Goal: Transaction & Acquisition: Book appointment/travel/reservation

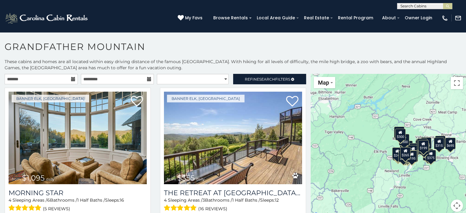
click at [71, 78] on icon at bounding box center [73, 79] width 4 height 4
click at [71, 80] on icon at bounding box center [73, 79] width 4 height 4
click at [71, 79] on icon at bounding box center [73, 79] width 4 height 4
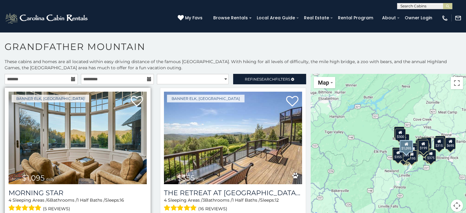
click at [85, 161] on img at bounding box center [78, 138] width 138 height 92
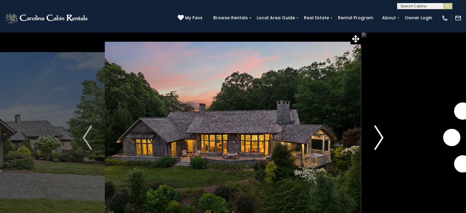
click at [375, 137] on img "Next" at bounding box center [378, 137] width 9 height 24
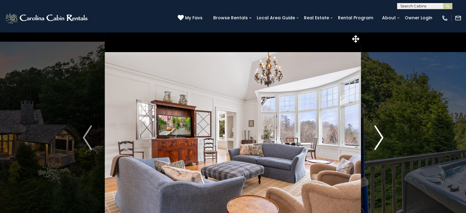
click at [375, 137] on img "Next" at bounding box center [378, 137] width 9 height 24
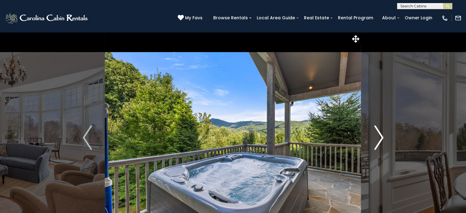
click at [375, 137] on img "Next" at bounding box center [378, 137] width 9 height 24
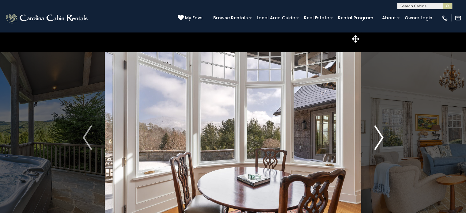
click at [375, 137] on img "Next" at bounding box center [378, 137] width 9 height 24
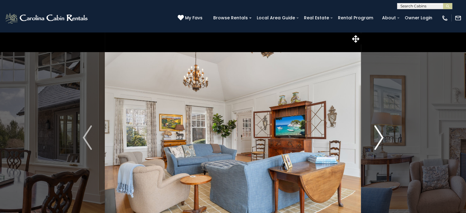
click at [375, 137] on img "Next" at bounding box center [378, 137] width 9 height 24
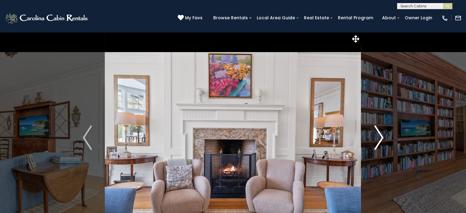
click at [375, 137] on img "Next" at bounding box center [378, 137] width 9 height 24
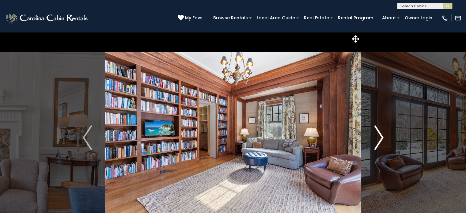
click at [375, 137] on img "Next" at bounding box center [378, 137] width 9 height 24
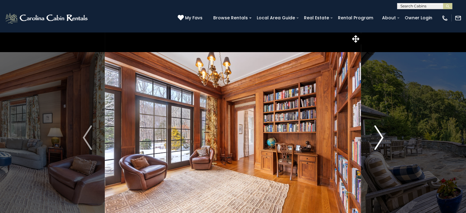
click at [375, 137] on img "Next" at bounding box center [378, 137] width 9 height 24
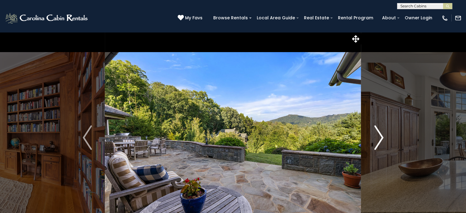
click at [375, 137] on img "Next" at bounding box center [378, 137] width 9 height 24
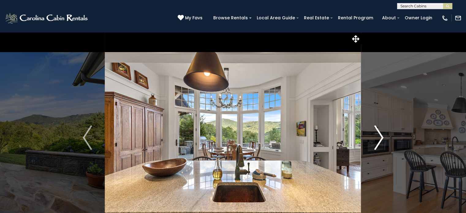
click at [375, 137] on img "Next" at bounding box center [378, 137] width 9 height 24
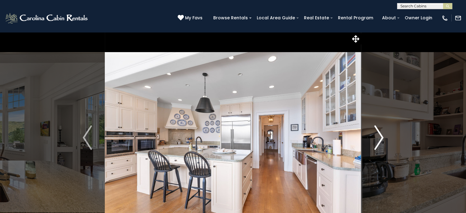
click at [375, 137] on img "Next" at bounding box center [378, 137] width 9 height 24
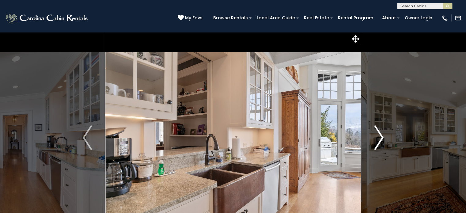
click at [375, 137] on img "Next" at bounding box center [378, 137] width 9 height 24
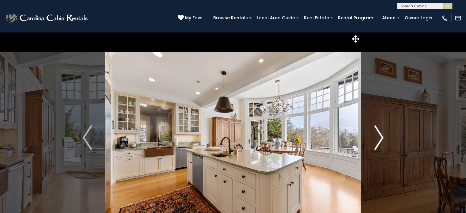
click at [375, 137] on img "Next" at bounding box center [378, 137] width 9 height 24
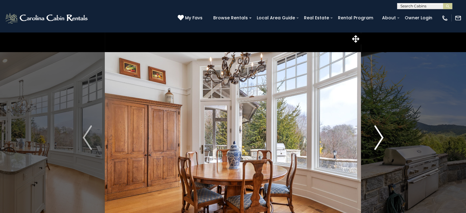
click at [375, 137] on img "Next" at bounding box center [378, 137] width 9 height 24
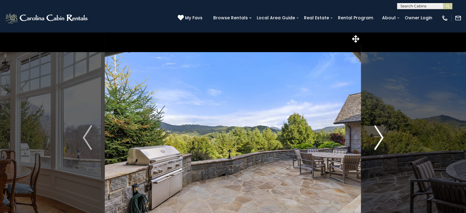
click at [375, 137] on img "Next" at bounding box center [378, 137] width 9 height 24
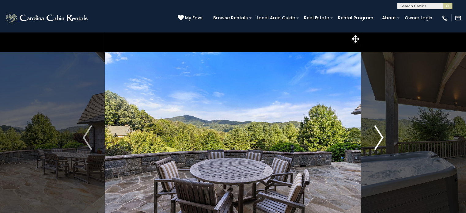
click at [375, 137] on img "Next" at bounding box center [378, 137] width 9 height 24
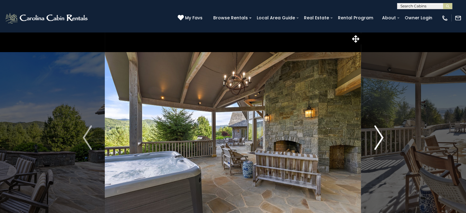
click at [375, 137] on img "Next" at bounding box center [378, 137] width 9 height 24
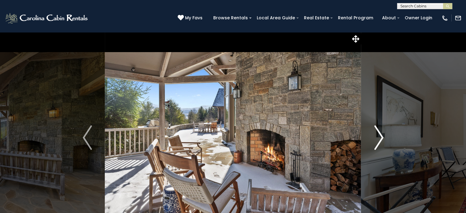
click at [375, 137] on img "Next" at bounding box center [378, 137] width 9 height 24
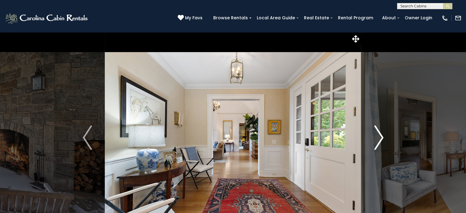
click at [375, 137] on img "Next" at bounding box center [378, 137] width 9 height 24
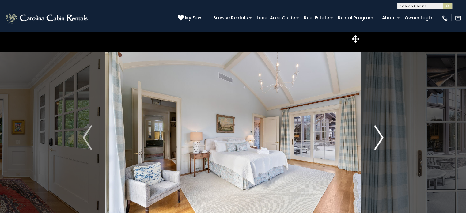
click at [375, 137] on img "Next" at bounding box center [378, 137] width 9 height 24
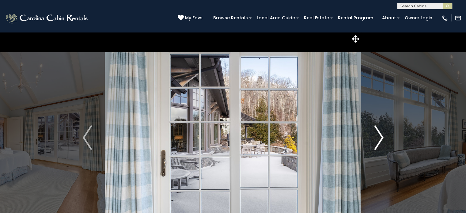
click at [375, 137] on img "Next" at bounding box center [378, 137] width 9 height 24
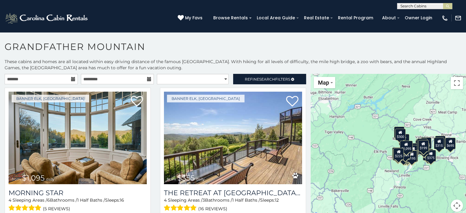
click at [71, 77] on icon at bounding box center [73, 79] width 4 height 4
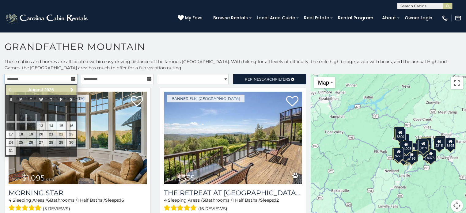
click at [57, 76] on input "text" at bounding box center [41, 79] width 73 height 10
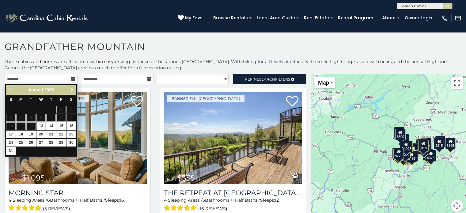
click at [70, 87] on span "Next" at bounding box center [72, 89] width 5 height 5
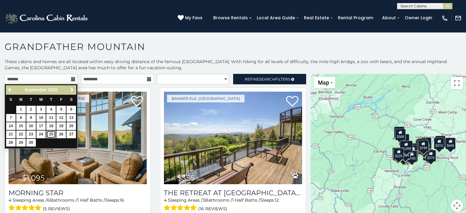
click at [49, 133] on link "25" at bounding box center [50, 134] width 9 height 8
type input "**********"
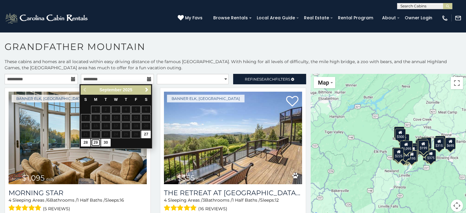
click at [98, 141] on link "29" at bounding box center [95, 143] width 9 height 8
type input "**********"
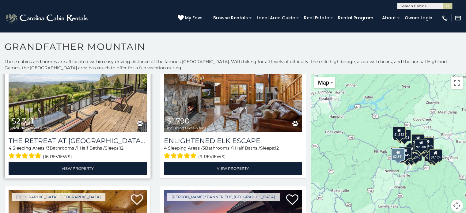
scroll to position [61, 0]
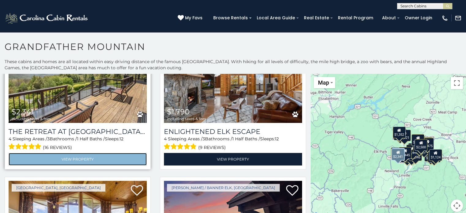
click at [88, 154] on link "View Property" at bounding box center [78, 159] width 138 height 13
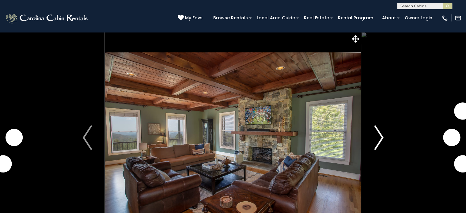
click at [377, 135] on img "Next" at bounding box center [378, 137] width 9 height 24
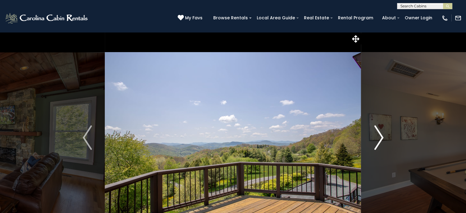
click at [377, 135] on img "Next" at bounding box center [378, 137] width 9 height 24
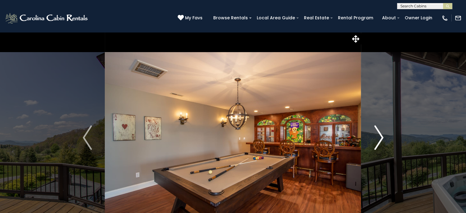
click at [377, 135] on img "Next" at bounding box center [378, 137] width 9 height 24
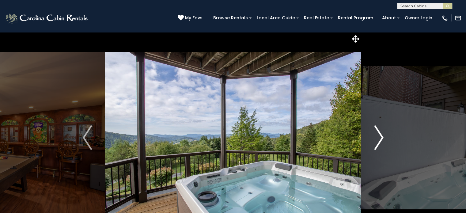
click at [377, 135] on img "Next" at bounding box center [378, 137] width 9 height 24
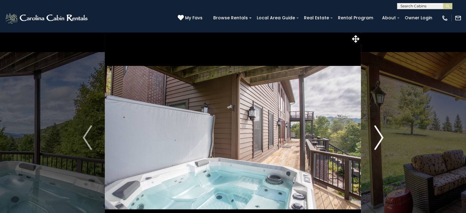
click at [377, 135] on img "Next" at bounding box center [378, 137] width 9 height 24
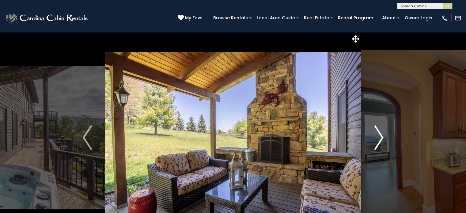
click at [377, 135] on img "Next" at bounding box center [378, 137] width 9 height 24
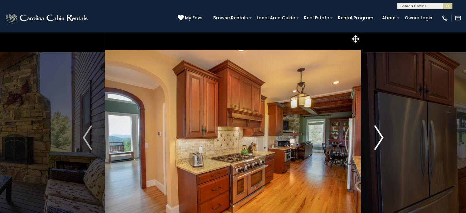
click at [377, 135] on img "Next" at bounding box center [378, 137] width 9 height 24
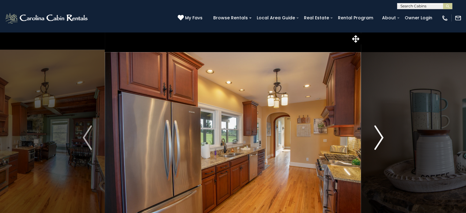
click at [377, 135] on img "Next" at bounding box center [378, 137] width 9 height 24
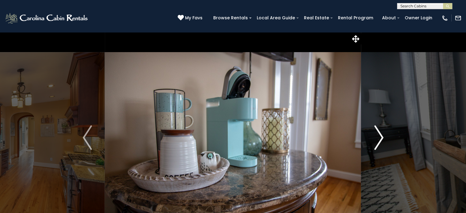
click at [377, 135] on img "Next" at bounding box center [378, 137] width 9 height 24
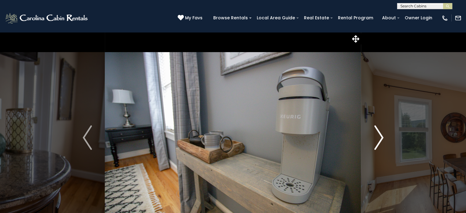
click at [377, 135] on img "Next" at bounding box center [378, 137] width 9 height 24
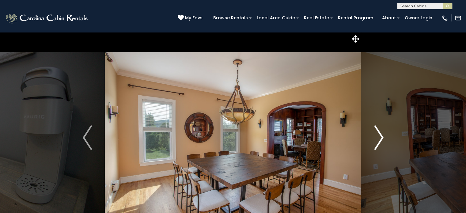
click at [377, 135] on img "Next" at bounding box center [378, 137] width 9 height 24
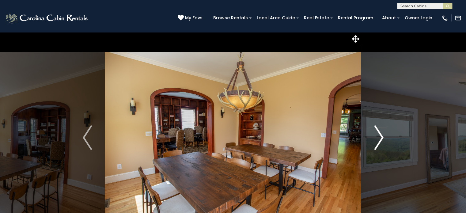
click at [377, 135] on img "Next" at bounding box center [378, 137] width 9 height 24
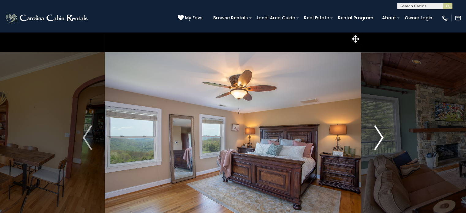
click at [377, 135] on img "Next" at bounding box center [378, 137] width 9 height 24
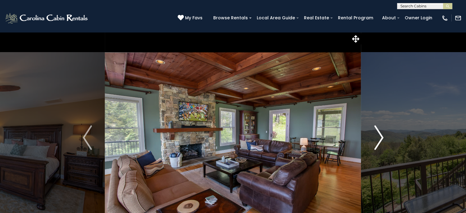
click at [377, 135] on img "Next" at bounding box center [378, 137] width 9 height 24
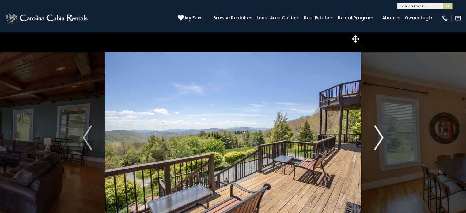
click at [377, 135] on img "Next" at bounding box center [378, 137] width 9 height 24
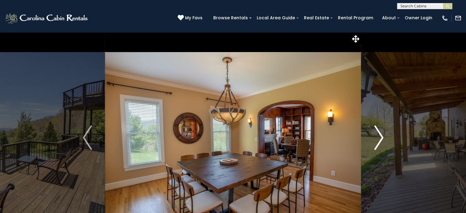
click at [377, 135] on img "Next" at bounding box center [378, 137] width 9 height 24
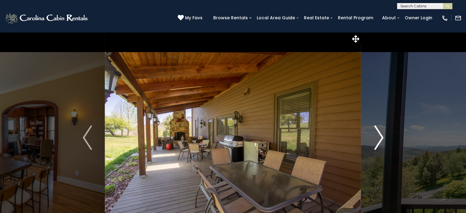
click at [377, 135] on img "Next" at bounding box center [378, 137] width 9 height 24
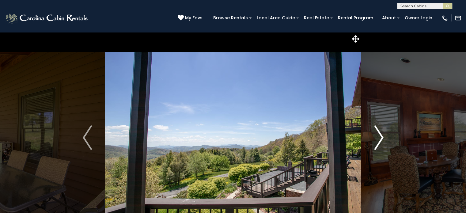
click at [377, 135] on img "Next" at bounding box center [378, 137] width 9 height 24
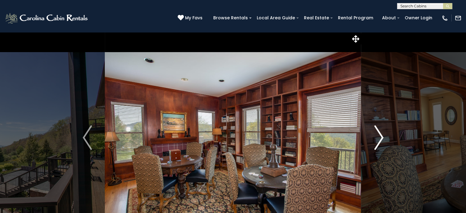
click at [377, 135] on img "Next" at bounding box center [378, 137] width 9 height 24
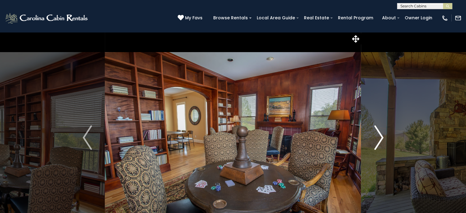
click at [377, 135] on img "Next" at bounding box center [378, 137] width 9 height 24
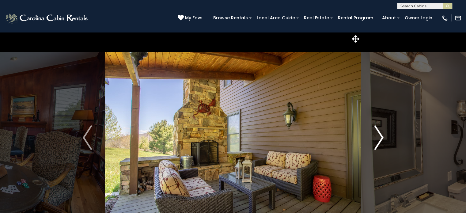
click at [377, 135] on img "Next" at bounding box center [378, 137] width 9 height 24
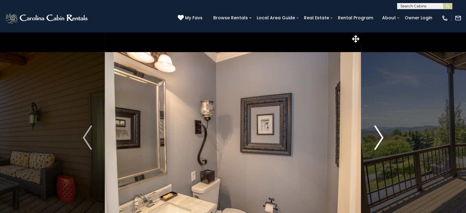
click at [377, 135] on img "Next" at bounding box center [378, 137] width 9 height 24
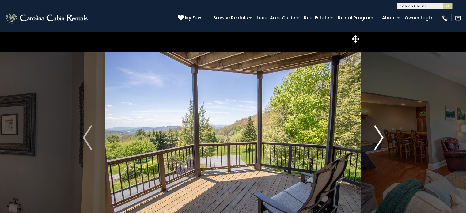
click at [377, 135] on img "Next" at bounding box center [378, 137] width 9 height 24
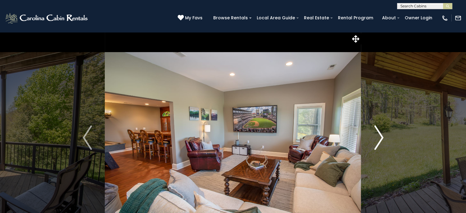
click at [377, 135] on img "Next" at bounding box center [378, 137] width 9 height 24
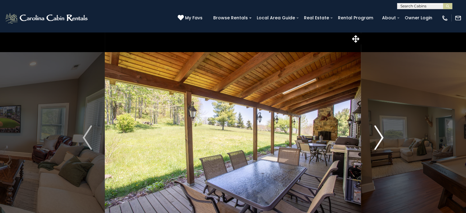
click at [377, 135] on img "Next" at bounding box center [378, 137] width 9 height 24
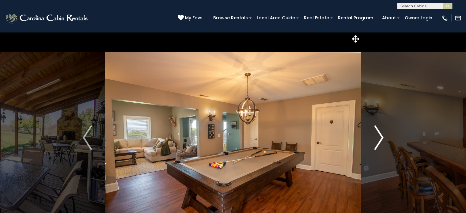
click at [377, 135] on img "Next" at bounding box center [378, 137] width 9 height 24
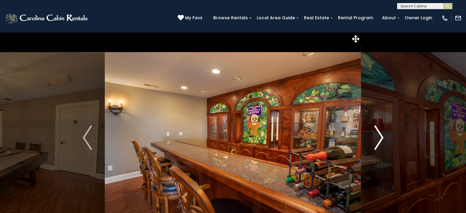
click at [377, 135] on img "Next" at bounding box center [378, 137] width 9 height 24
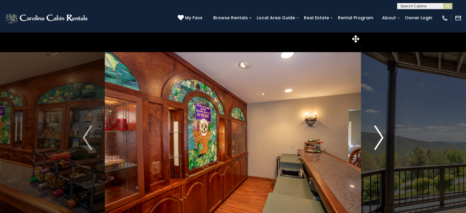
click at [377, 135] on img "Next" at bounding box center [378, 137] width 9 height 24
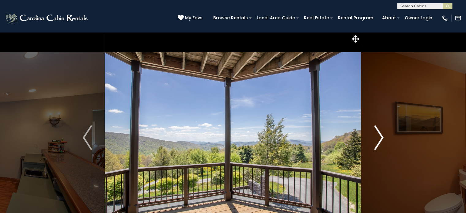
click at [377, 135] on img "Next" at bounding box center [378, 137] width 9 height 24
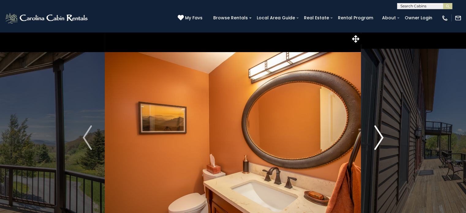
click at [377, 135] on img "Next" at bounding box center [378, 137] width 9 height 24
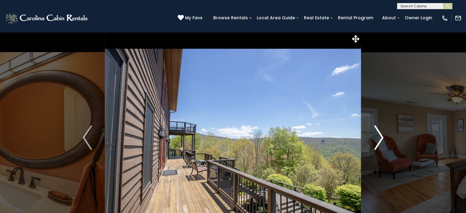
click at [377, 135] on img "Next" at bounding box center [378, 137] width 9 height 24
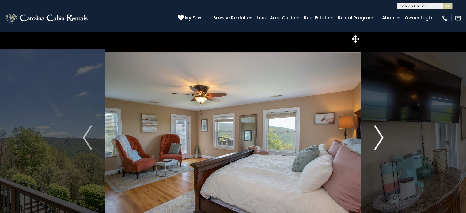
click at [377, 135] on img "Next" at bounding box center [378, 137] width 9 height 24
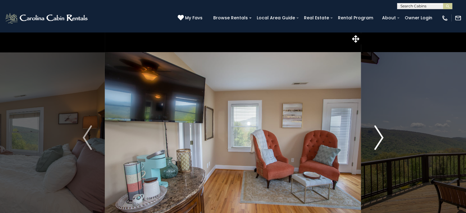
click at [377, 135] on img "Next" at bounding box center [378, 137] width 9 height 24
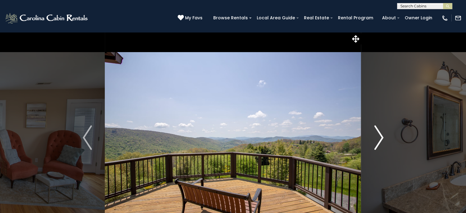
click at [377, 135] on img "Next" at bounding box center [378, 137] width 9 height 24
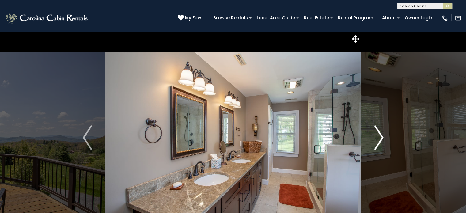
click at [377, 135] on img "Next" at bounding box center [378, 137] width 9 height 24
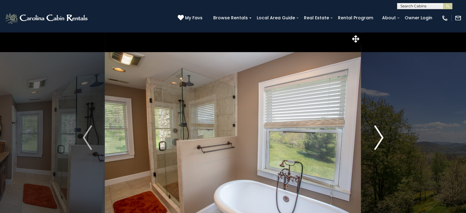
click at [377, 135] on img "Next" at bounding box center [378, 137] width 9 height 24
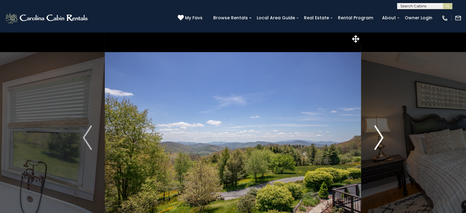
click at [377, 135] on img "Next" at bounding box center [378, 137] width 9 height 24
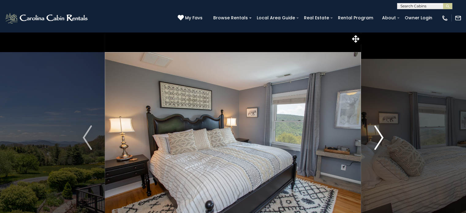
click at [377, 135] on img "Next" at bounding box center [378, 137] width 9 height 24
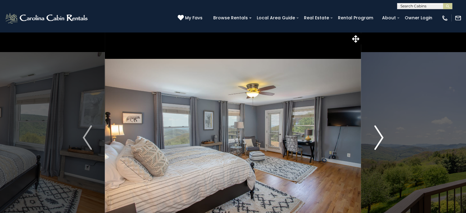
click at [377, 135] on img "Next" at bounding box center [378, 137] width 9 height 24
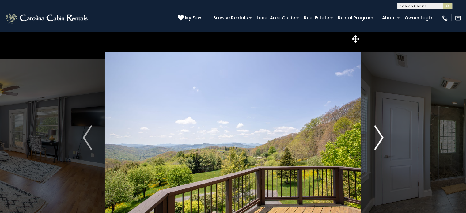
click at [377, 135] on img "Next" at bounding box center [378, 137] width 9 height 24
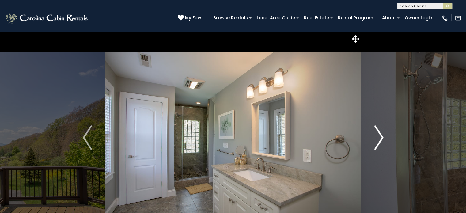
click at [377, 135] on img "Next" at bounding box center [378, 137] width 9 height 24
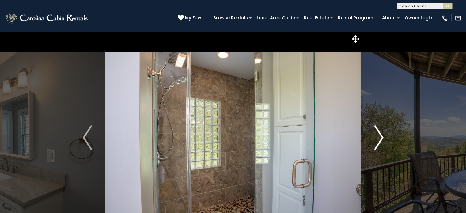
click at [377, 135] on img "Next" at bounding box center [378, 137] width 9 height 24
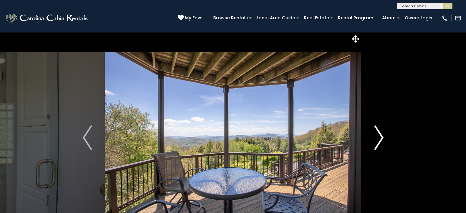
click at [377, 135] on img "Next" at bounding box center [378, 137] width 9 height 24
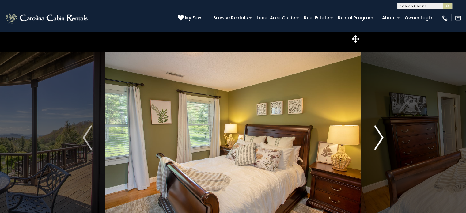
click at [377, 135] on img "Next" at bounding box center [378, 137] width 9 height 24
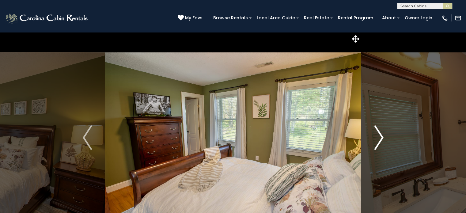
click at [375, 136] on img "Next" at bounding box center [378, 137] width 9 height 24
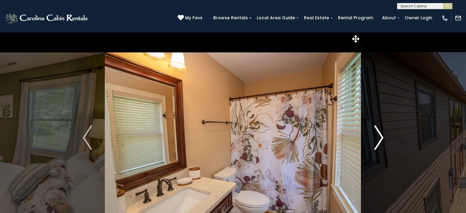
click at [375, 136] on img "Next" at bounding box center [378, 137] width 9 height 24
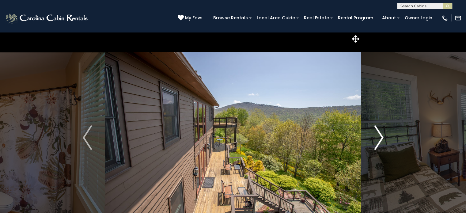
click at [375, 136] on img "Next" at bounding box center [378, 137] width 9 height 24
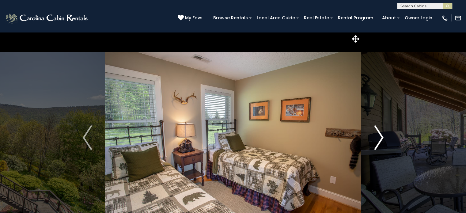
click at [375, 136] on img "Next" at bounding box center [378, 137] width 9 height 24
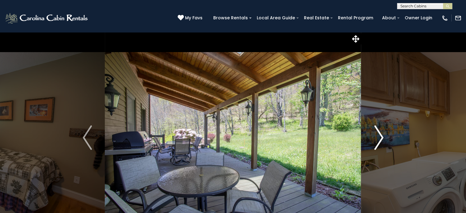
click at [375, 136] on img "Next" at bounding box center [378, 137] width 9 height 24
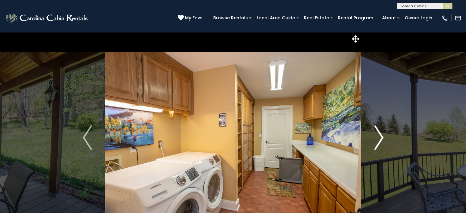
click at [375, 136] on img "Next" at bounding box center [378, 137] width 9 height 24
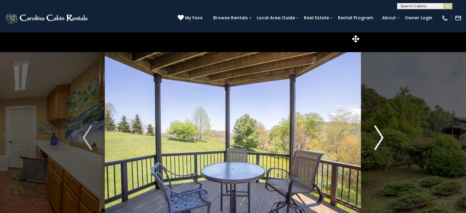
click at [375, 136] on img "Next" at bounding box center [378, 137] width 9 height 24
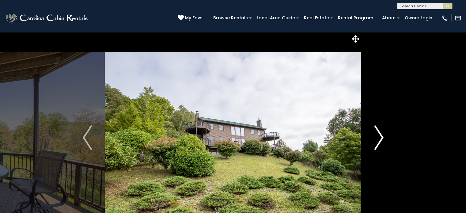
click at [375, 136] on img "Next" at bounding box center [378, 137] width 9 height 24
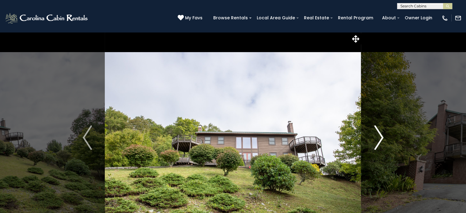
click at [375, 136] on img "Next" at bounding box center [378, 137] width 9 height 24
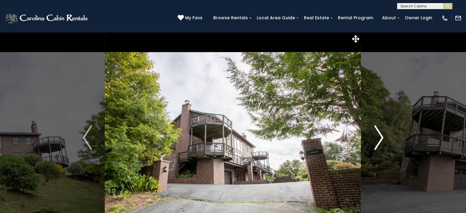
click at [375, 136] on img "Next" at bounding box center [378, 137] width 9 height 24
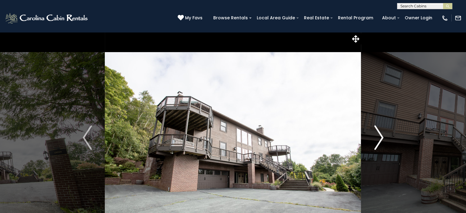
click at [375, 136] on img "Next" at bounding box center [378, 137] width 9 height 24
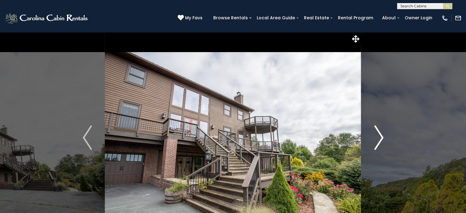
click at [375, 136] on img "Next" at bounding box center [378, 137] width 9 height 24
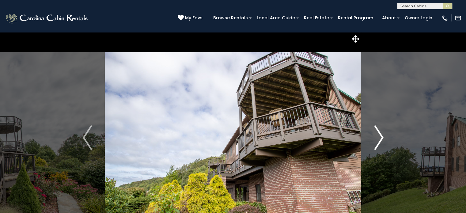
click at [375, 136] on img "Next" at bounding box center [378, 137] width 9 height 24
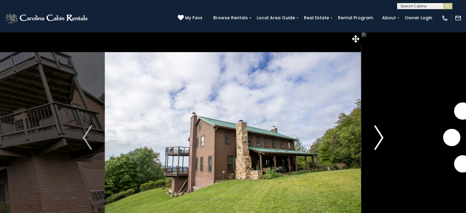
click at [375, 136] on img "Next" at bounding box center [378, 137] width 9 height 24
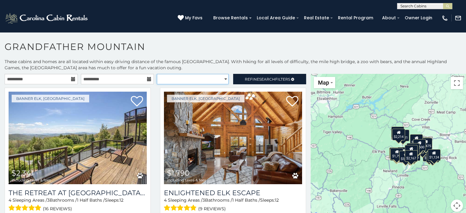
click at [223, 77] on select "**********" at bounding box center [193, 79] width 72 height 10
select select "*********"
click at [157, 74] on select "**********" at bounding box center [193, 79] width 72 height 10
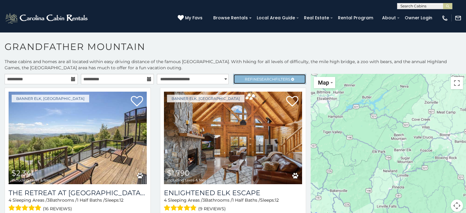
click at [259, 77] on span "Search" at bounding box center [267, 79] width 16 height 5
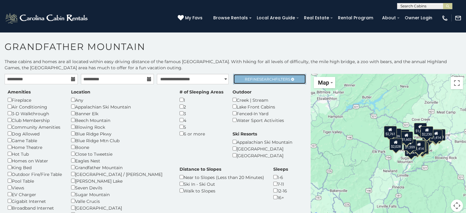
click at [248, 80] on span "Refine Search Filters" at bounding box center [267, 79] width 45 height 5
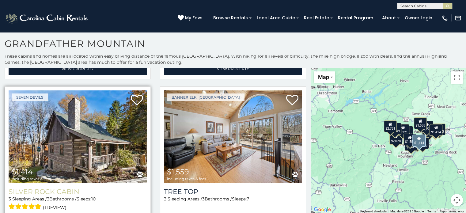
scroll to position [1079, 0]
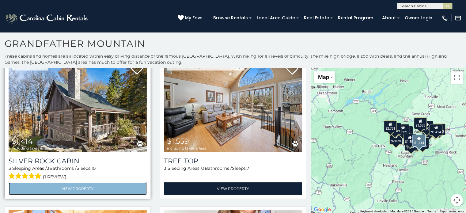
click at [54, 182] on link "View Property" at bounding box center [78, 188] width 138 height 13
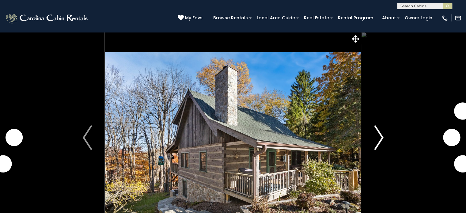
click at [381, 134] on img "Next" at bounding box center [378, 137] width 9 height 24
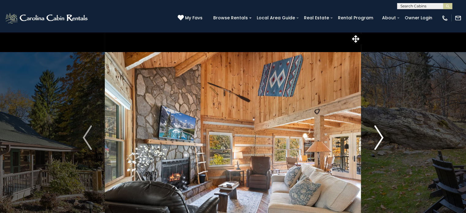
click at [380, 137] on img "Next" at bounding box center [378, 137] width 9 height 24
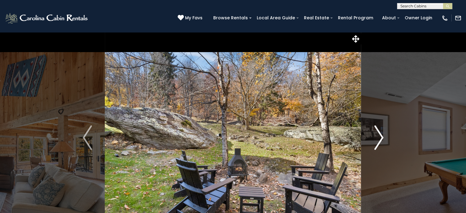
click at [380, 137] on img "Next" at bounding box center [378, 137] width 9 height 24
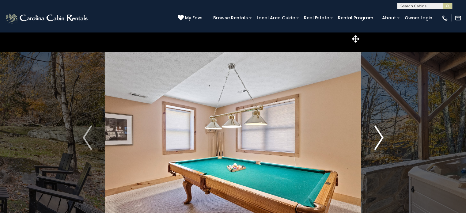
click at [380, 137] on img "Next" at bounding box center [378, 137] width 9 height 24
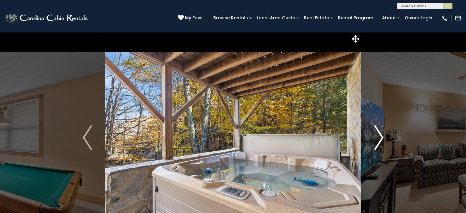
click at [380, 137] on img "Next" at bounding box center [378, 137] width 9 height 24
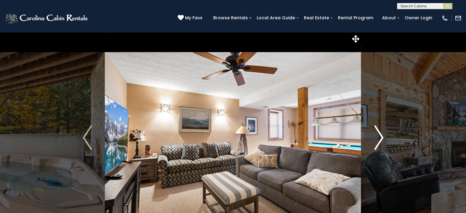
click at [380, 137] on img "Next" at bounding box center [378, 137] width 9 height 24
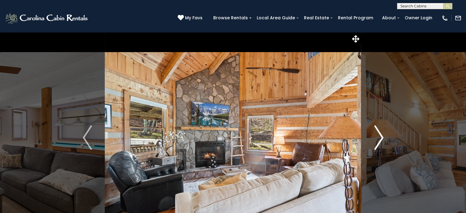
click at [380, 137] on img "Next" at bounding box center [378, 137] width 9 height 24
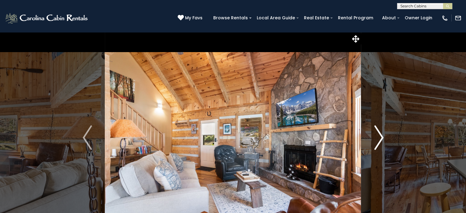
click at [380, 137] on img "Next" at bounding box center [378, 137] width 9 height 24
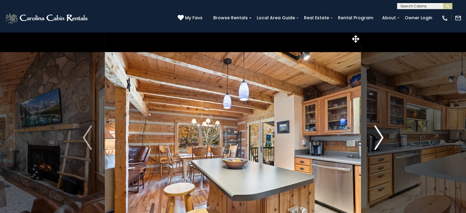
click at [380, 137] on img "Next" at bounding box center [378, 137] width 9 height 24
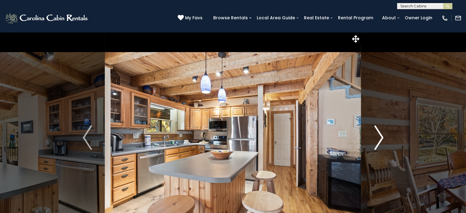
click at [380, 137] on img "Next" at bounding box center [378, 137] width 9 height 24
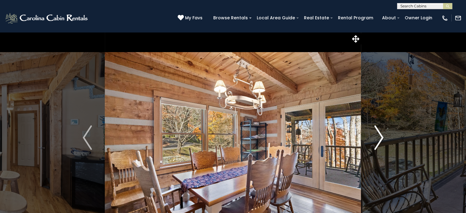
click at [380, 137] on img "Next" at bounding box center [378, 137] width 9 height 24
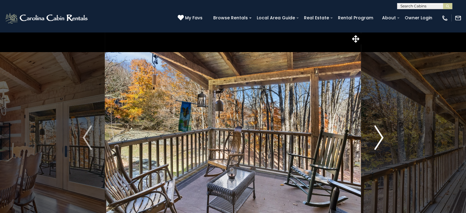
click at [380, 137] on img "Next" at bounding box center [378, 137] width 9 height 24
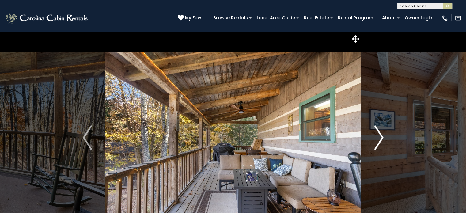
click at [380, 137] on img "Next" at bounding box center [378, 137] width 9 height 24
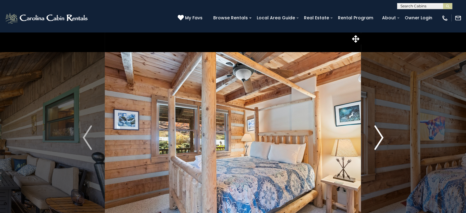
click at [380, 137] on img "Next" at bounding box center [378, 137] width 9 height 24
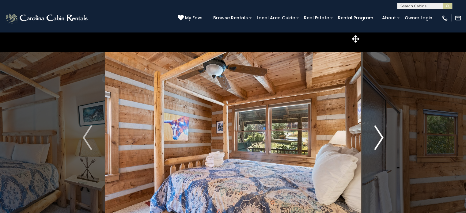
click at [380, 137] on img "Next" at bounding box center [378, 137] width 9 height 24
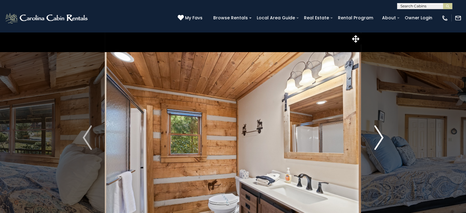
click at [380, 137] on img "Next" at bounding box center [378, 137] width 9 height 24
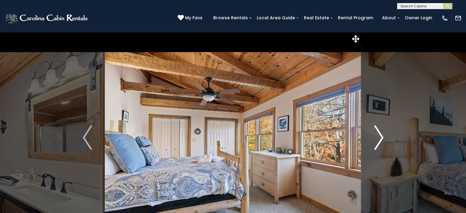
click at [380, 137] on img "Next" at bounding box center [378, 137] width 9 height 24
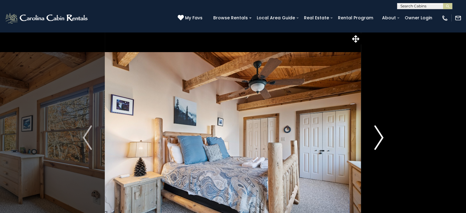
click at [380, 137] on img "Next" at bounding box center [378, 137] width 9 height 24
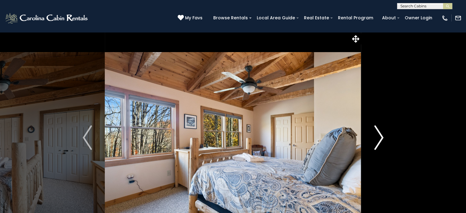
click at [380, 137] on img "Next" at bounding box center [378, 137] width 9 height 24
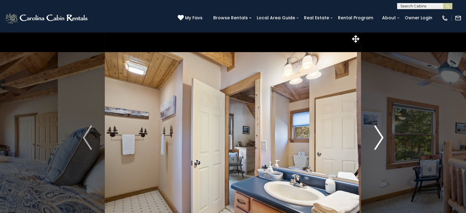
click at [380, 137] on img "Next" at bounding box center [378, 137] width 9 height 24
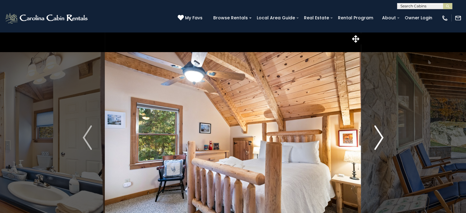
click at [380, 137] on img "Next" at bounding box center [378, 137] width 9 height 24
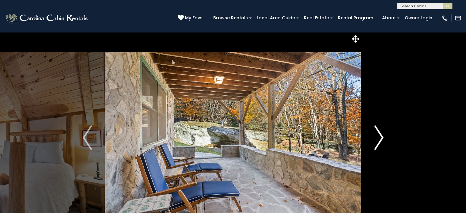
click at [380, 137] on img "Next" at bounding box center [378, 137] width 9 height 24
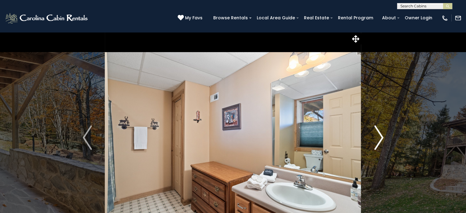
click at [380, 137] on img "Next" at bounding box center [378, 137] width 9 height 24
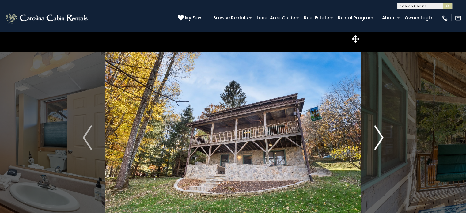
click at [380, 137] on img "Next" at bounding box center [378, 137] width 9 height 24
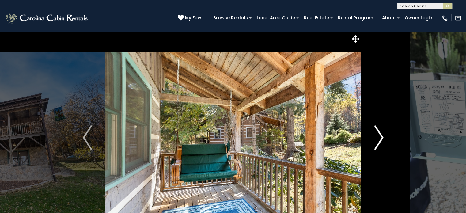
click at [380, 137] on img "Next" at bounding box center [378, 137] width 9 height 24
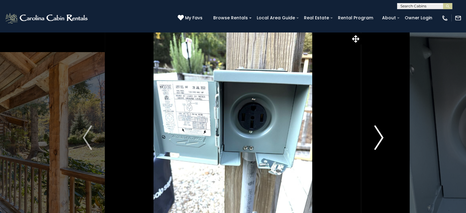
click at [380, 137] on img "Next" at bounding box center [378, 137] width 9 height 24
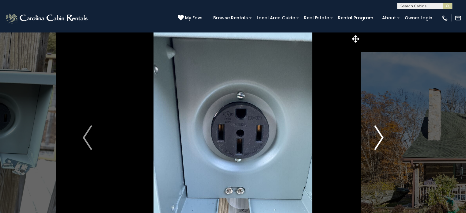
click at [380, 137] on img "Next" at bounding box center [378, 137] width 9 height 24
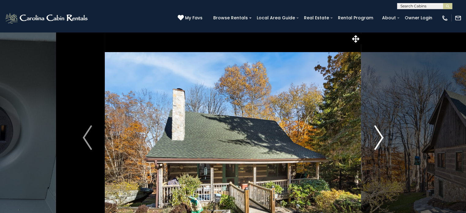
click at [380, 137] on img "Next" at bounding box center [378, 137] width 9 height 24
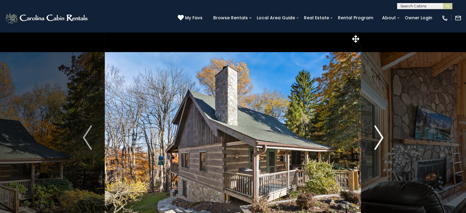
click at [380, 137] on img "Next" at bounding box center [378, 137] width 9 height 24
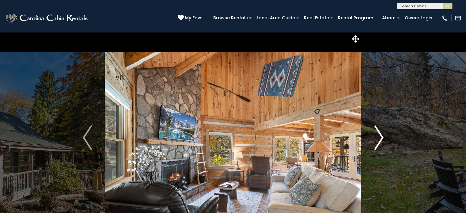
click at [380, 137] on img "Next" at bounding box center [378, 137] width 9 height 24
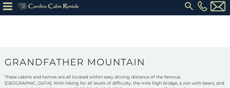
scroll to position [554, 0]
